Goal: Entertainment & Leisure: Browse casually

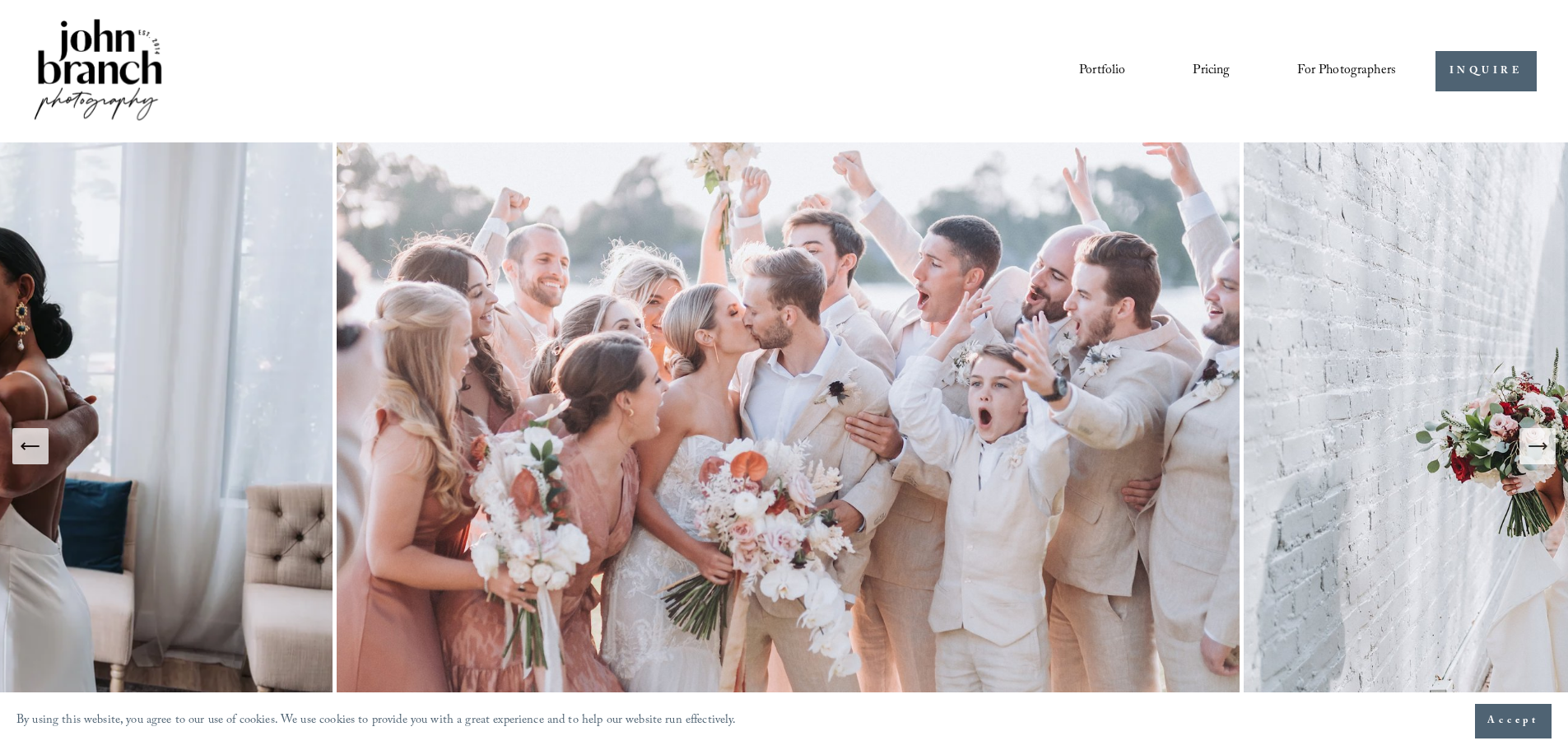
click at [1541, 455] on icon "Next Slide" at bounding box center [1538, 446] width 23 height 23
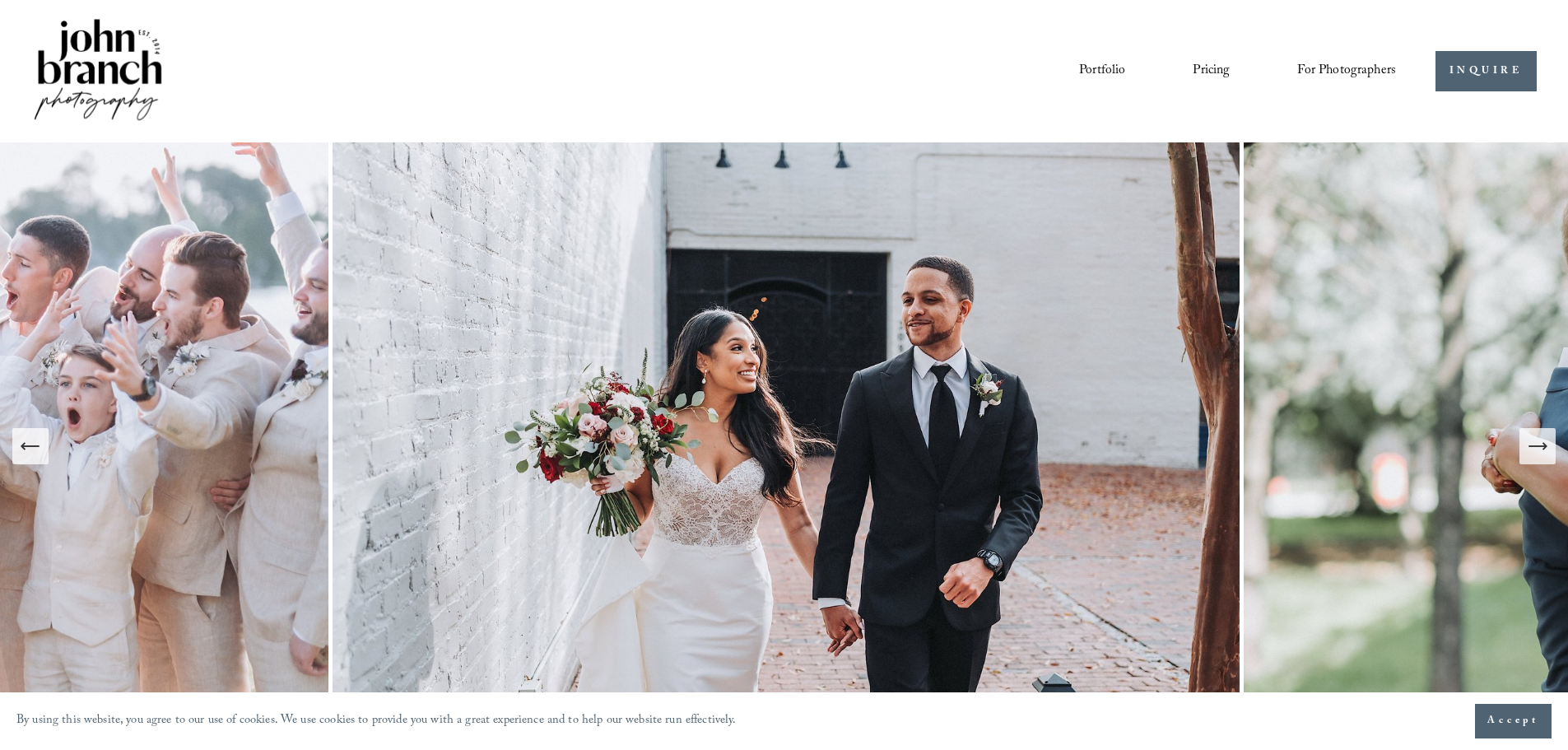
click at [25, 451] on icon "Previous Slide" at bounding box center [30, 446] width 23 height 23
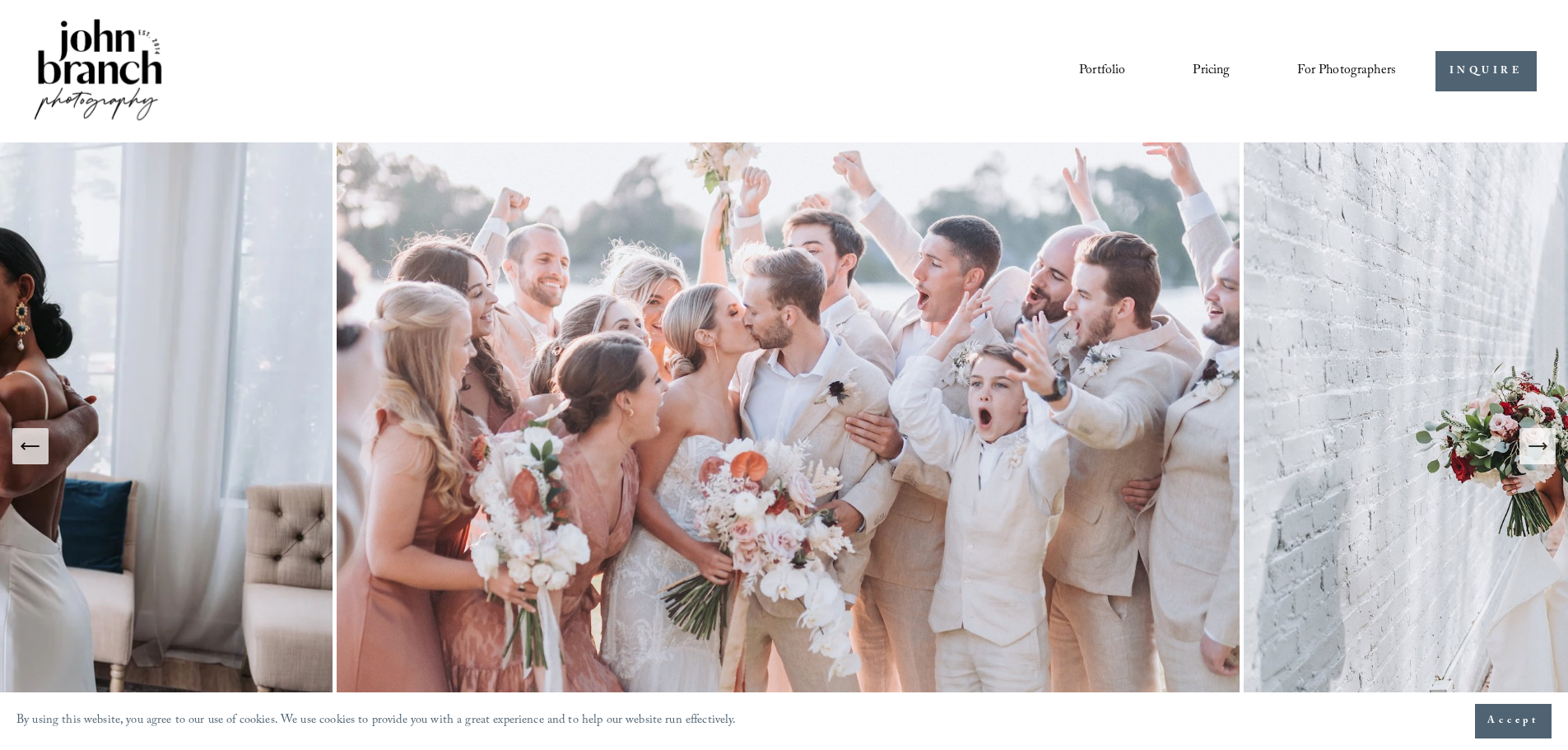
click at [1537, 450] on icon "Next Slide" at bounding box center [1538, 446] width 23 height 23
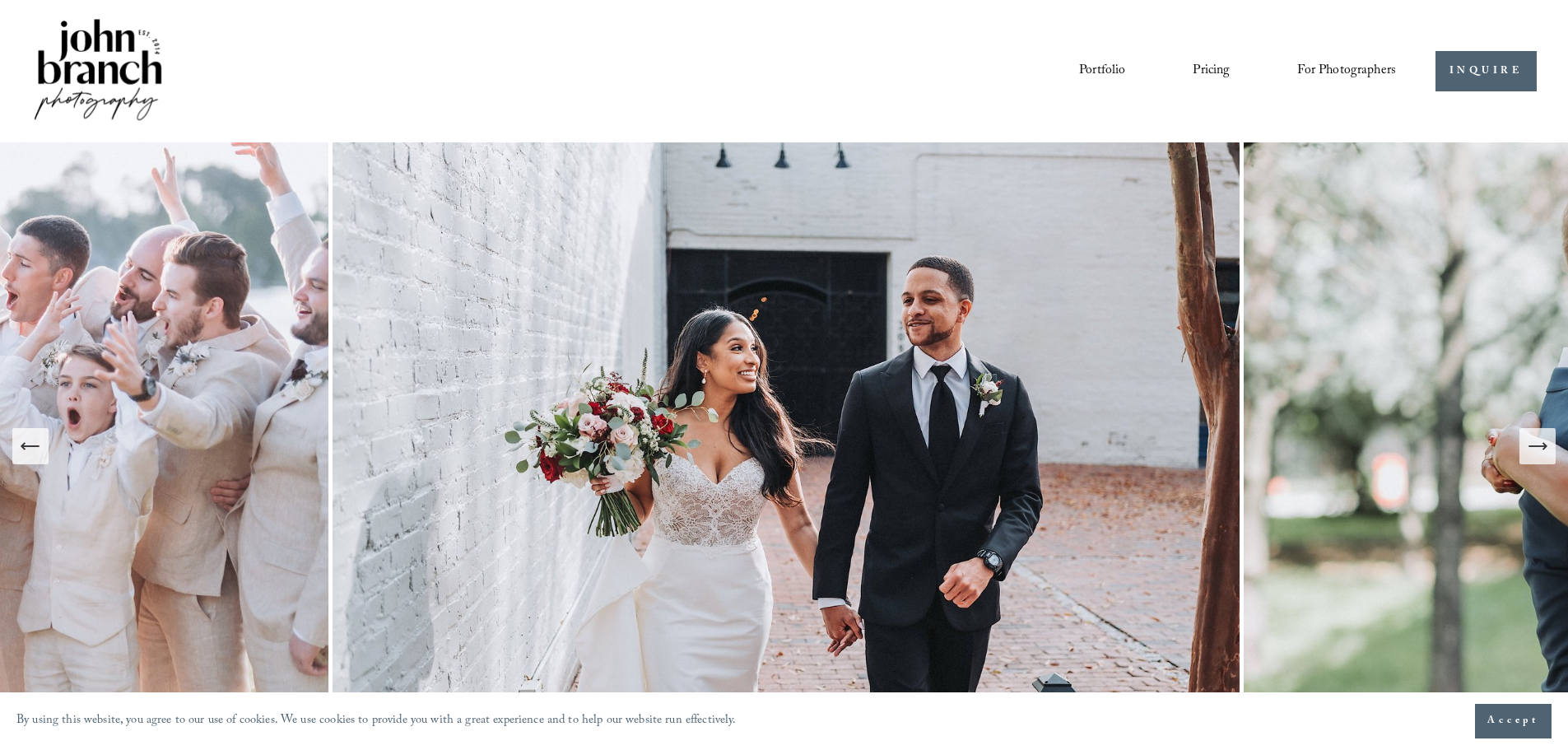
click at [1537, 450] on icon "Next Slide" at bounding box center [1538, 446] width 23 height 23
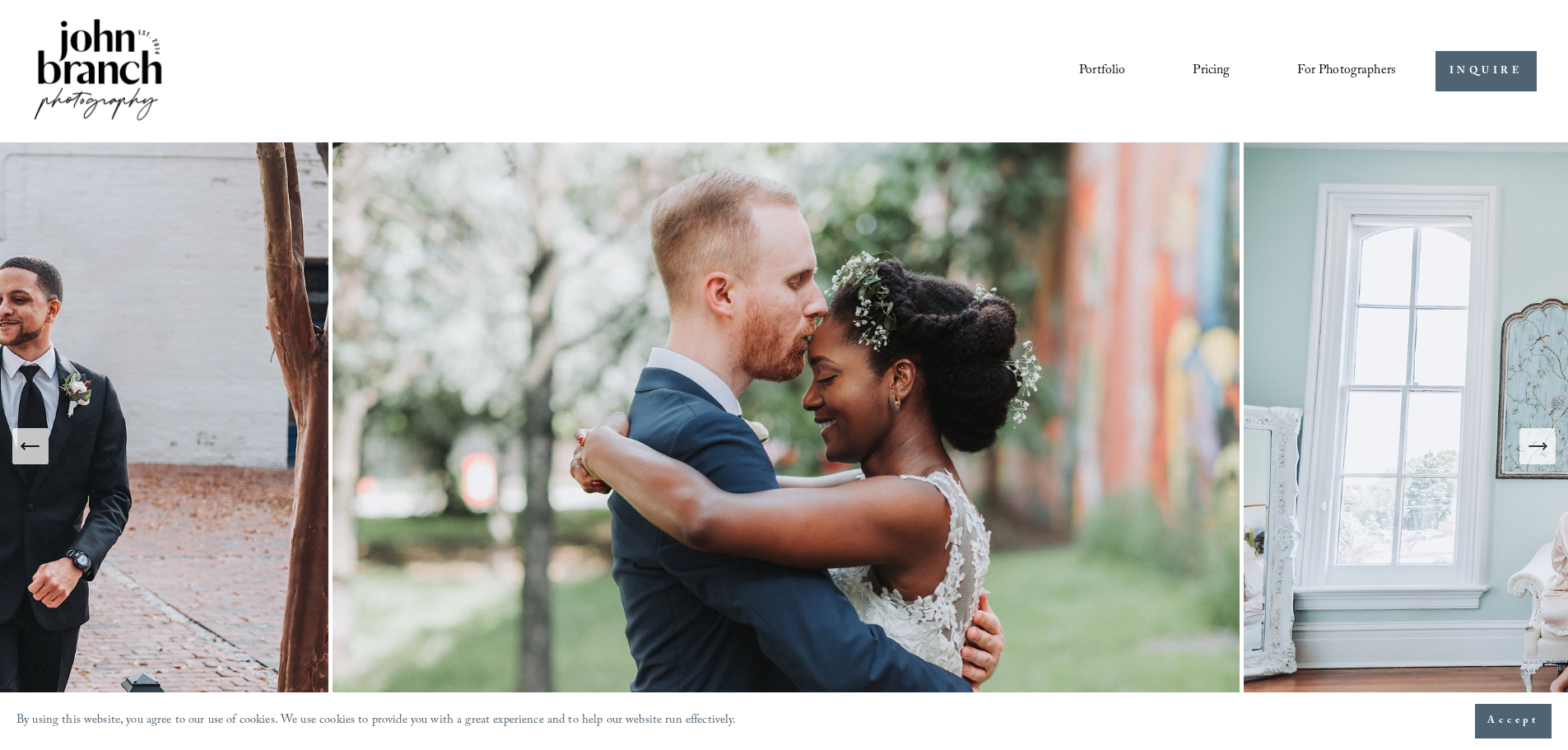
click at [1537, 450] on icon "Next Slide" at bounding box center [1538, 446] width 23 height 23
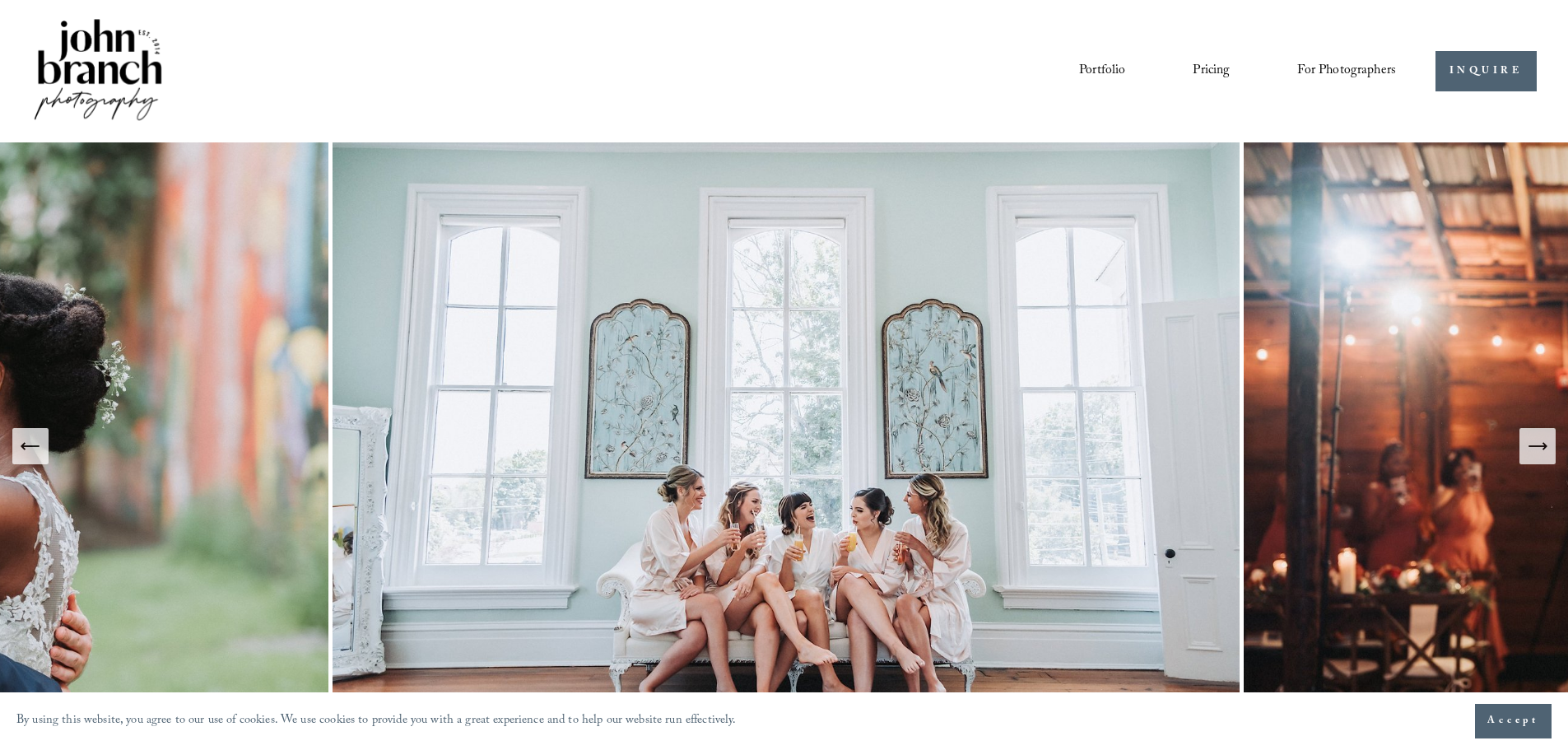
click at [1537, 450] on icon "Next Slide" at bounding box center [1538, 446] width 23 height 23
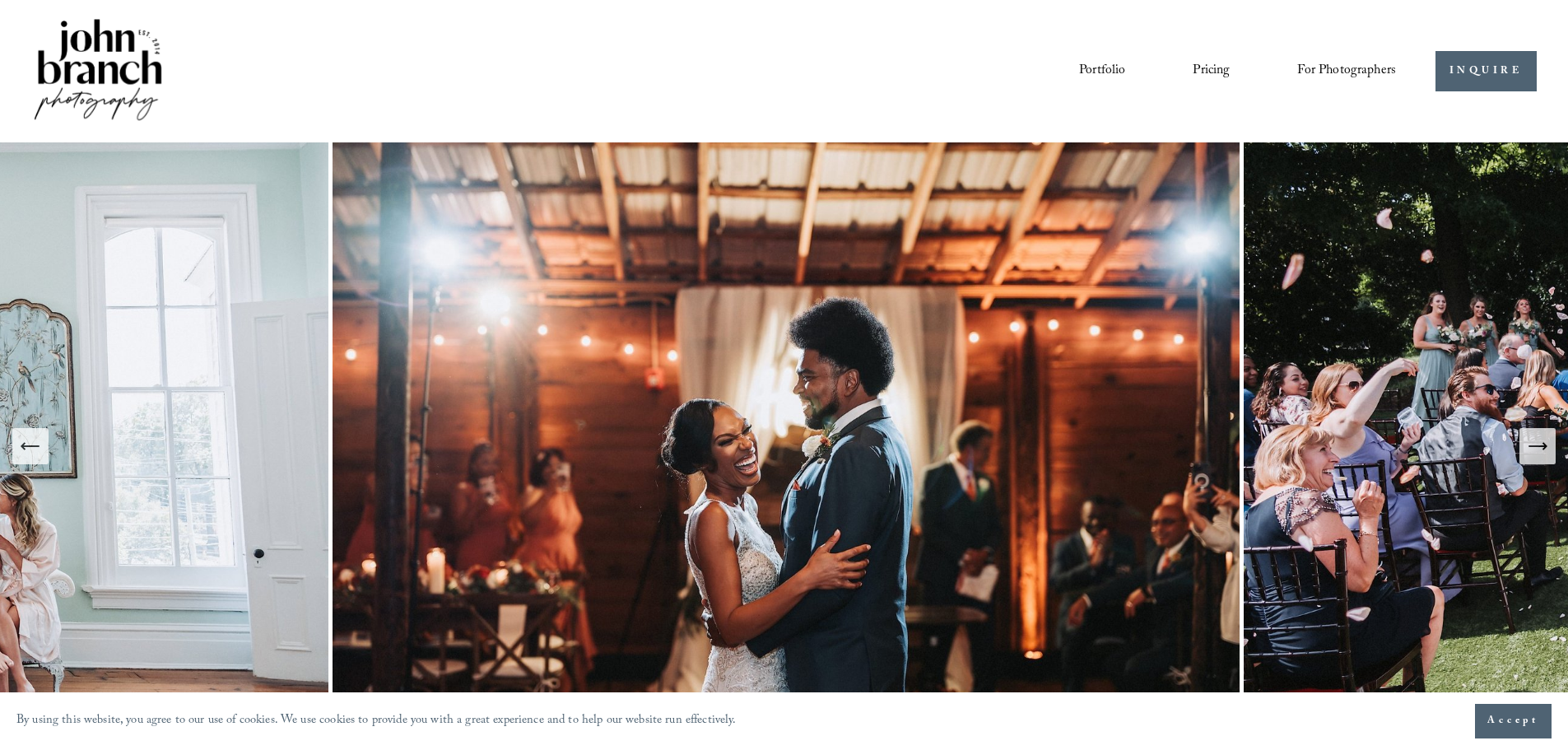
click at [1537, 450] on icon "Next Slide" at bounding box center [1538, 446] width 23 height 23
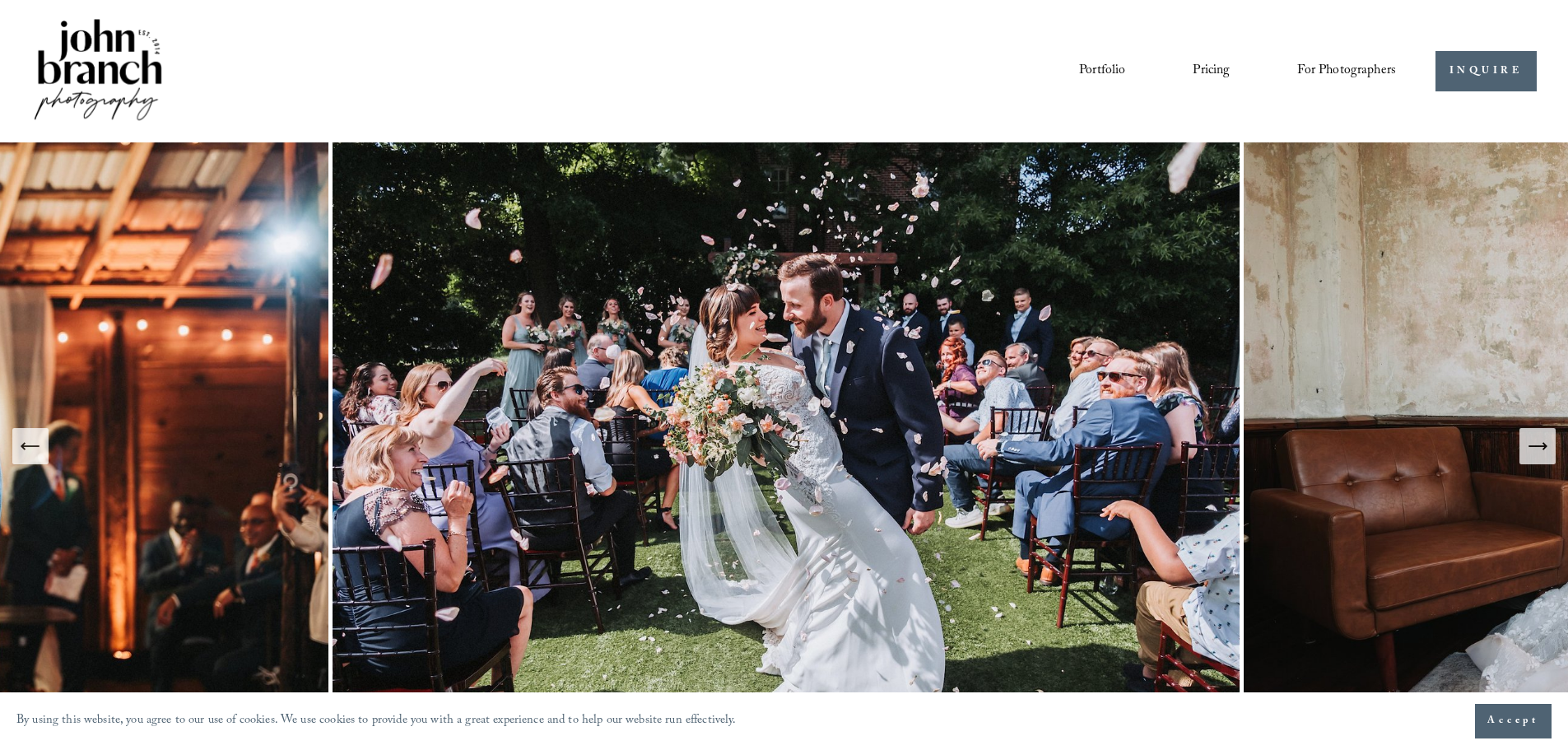
click at [1537, 450] on icon "Next Slide" at bounding box center [1538, 446] width 23 height 23
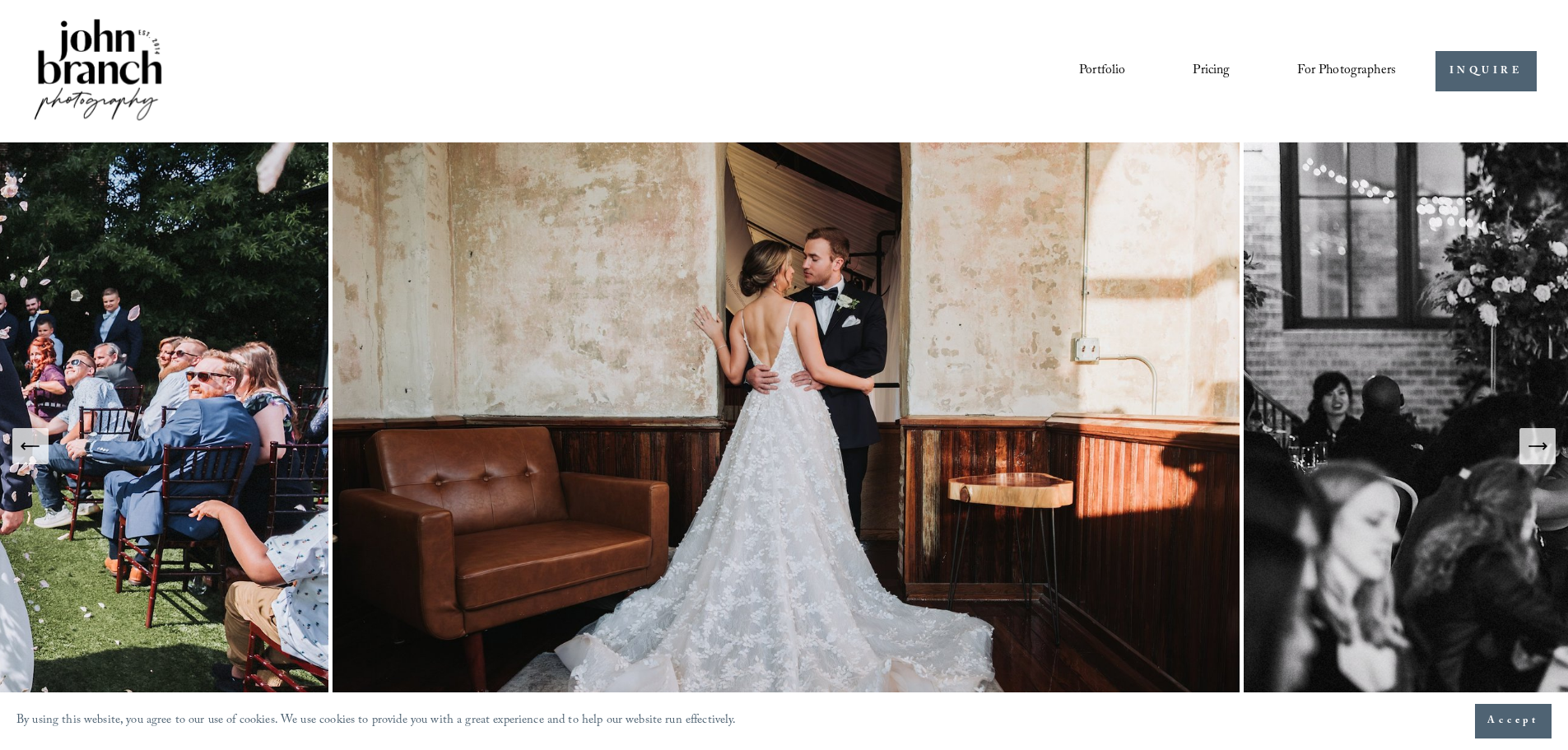
click at [1541, 434] on button "Next Slide" at bounding box center [1538, 445] width 36 height 36
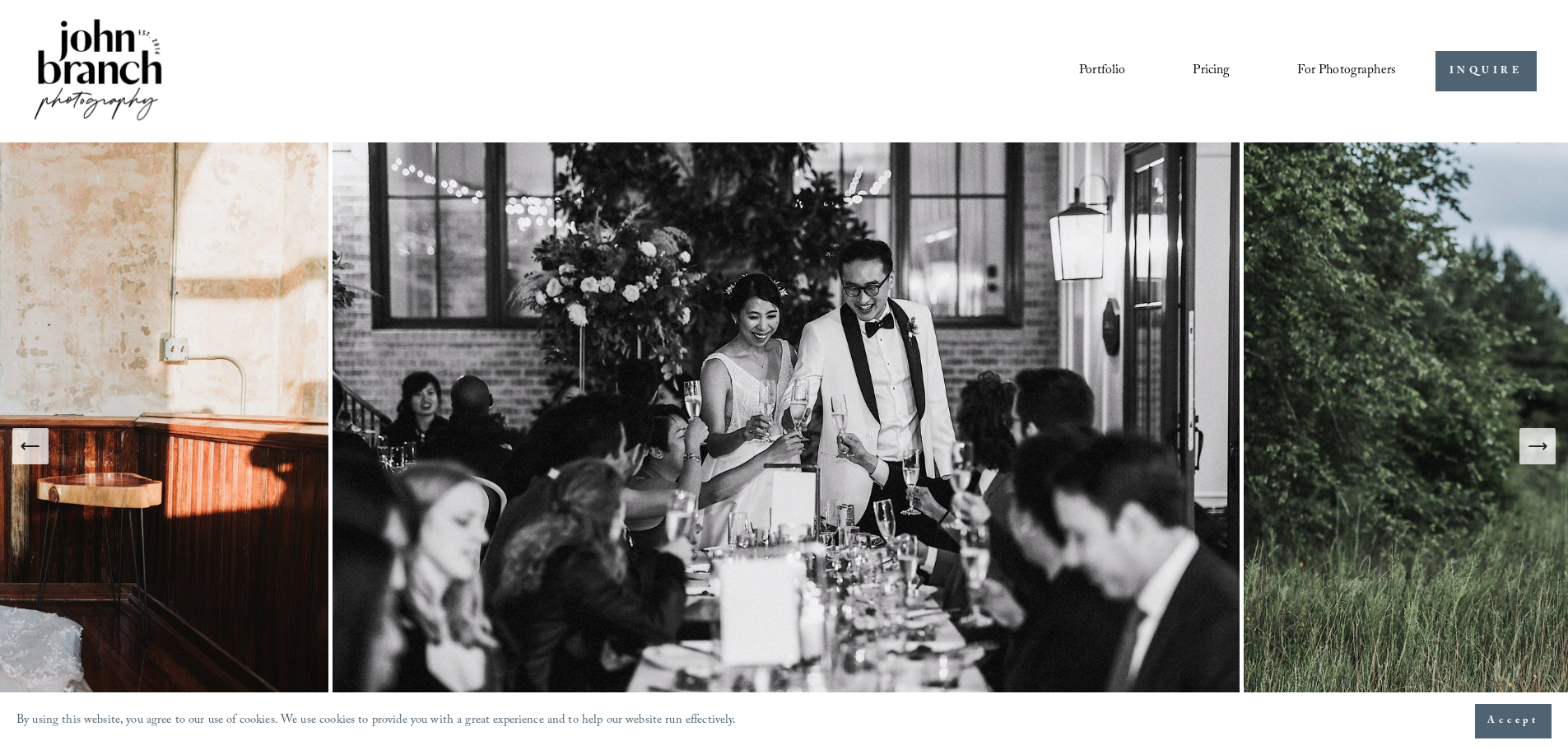
click at [1542, 449] on icon "Next Slide" at bounding box center [1538, 446] width 23 height 23
